Goal: Task Accomplishment & Management: Manage account settings

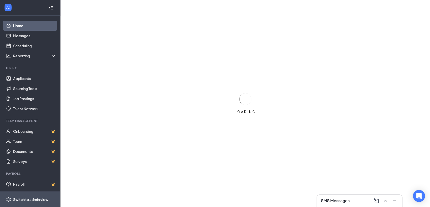
click at [26, 200] on div "Switch to admin view" at bounding box center [30, 199] width 35 height 5
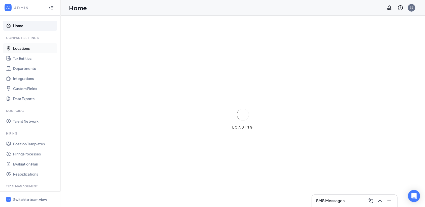
scroll to position [1, 0]
click at [33, 47] on link "Locations" at bounding box center [34, 47] width 43 height 10
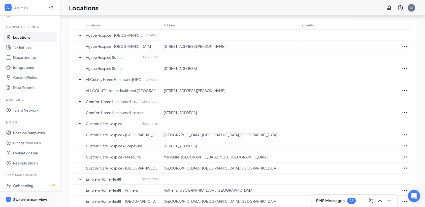
scroll to position [10, 0]
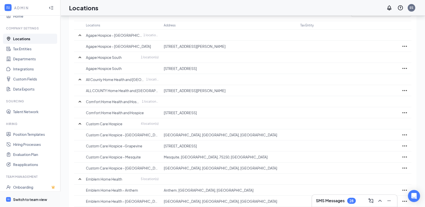
click at [29, 199] on div "Switch to team view" at bounding box center [30, 199] width 34 height 5
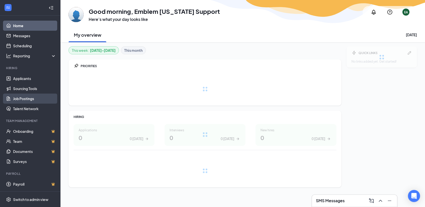
click at [34, 99] on link "Job Postings" at bounding box center [34, 99] width 43 height 10
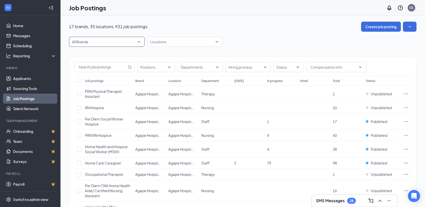
click at [129, 44] on span "All Brands" at bounding box center [104, 41] width 65 height 5
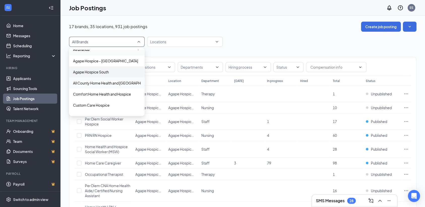
scroll to position [6, 0]
click at [100, 72] on p "Agape Hospice South" at bounding box center [91, 72] width 36 height 5
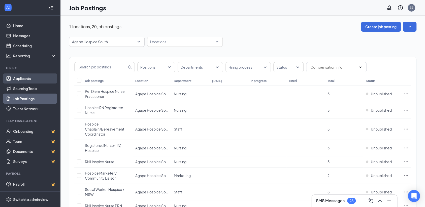
click at [28, 77] on link "Applicants" at bounding box center [34, 79] width 43 height 10
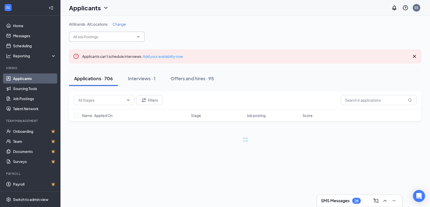
click at [135, 36] on span at bounding box center [137, 37] width 5 height 4
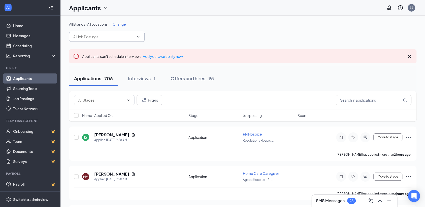
click at [136, 36] on span at bounding box center [137, 37] width 5 height 4
click at [139, 36] on icon "ChevronDown" at bounding box center [138, 36] width 2 height 1
click at [100, 25] on span "All Brands · All Locations" at bounding box center [88, 24] width 39 height 5
click at [119, 24] on span "Change" at bounding box center [119, 24] width 13 height 5
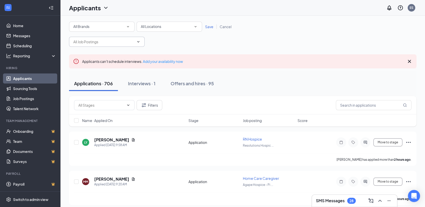
click at [180, 27] on div "All Locations" at bounding box center [169, 27] width 57 height 6
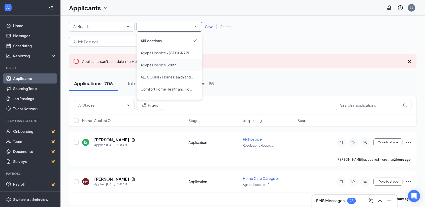
click at [169, 64] on span "Agape Hospice South" at bounding box center [159, 65] width 36 height 5
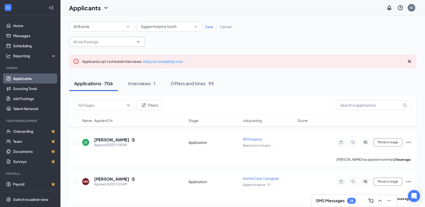
click at [211, 26] on span "Save" at bounding box center [209, 26] width 8 height 5
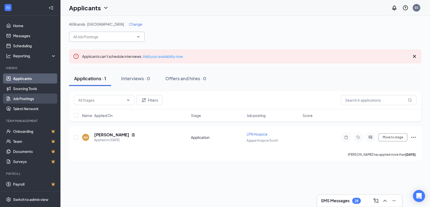
click at [18, 96] on link "Job Postings" at bounding box center [34, 99] width 43 height 10
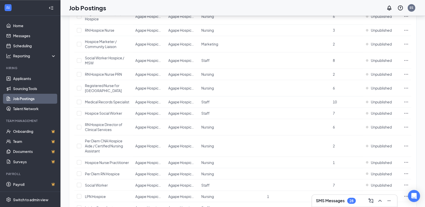
scroll to position [595, 0]
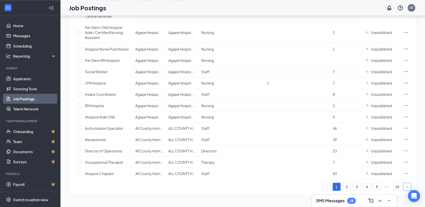
click at [409, 187] on button "button" at bounding box center [407, 187] width 8 height 8
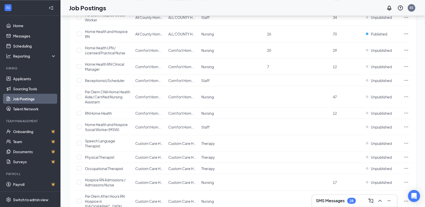
scroll to position [630, 0]
